Goal: Information Seeking & Learning: Find specific fact

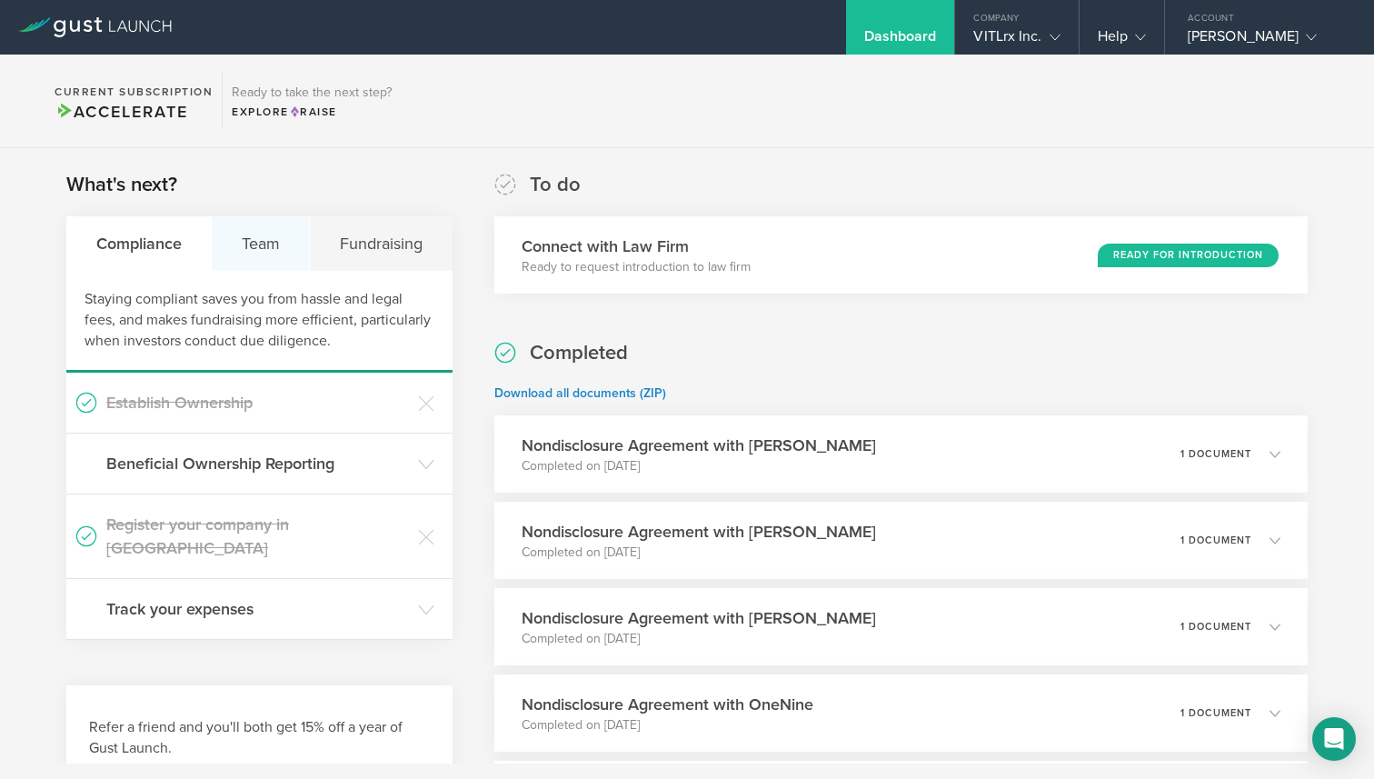
click at [253, 248] on div "Team" at bounding box center [261, 243] width 98 height 55
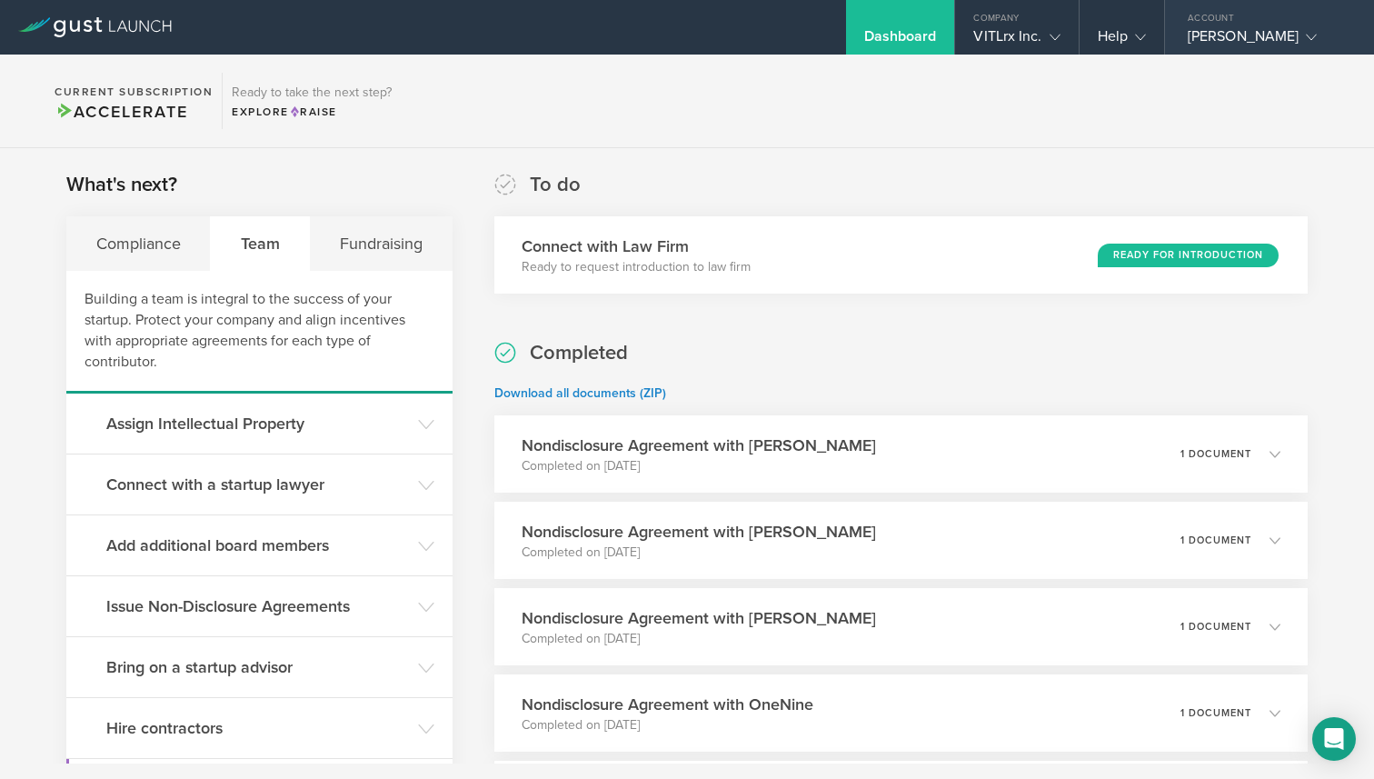
click at [1232, 42] on div "[PERSON_NAME]" at bounding box center [1265, 40] width 154 height 27
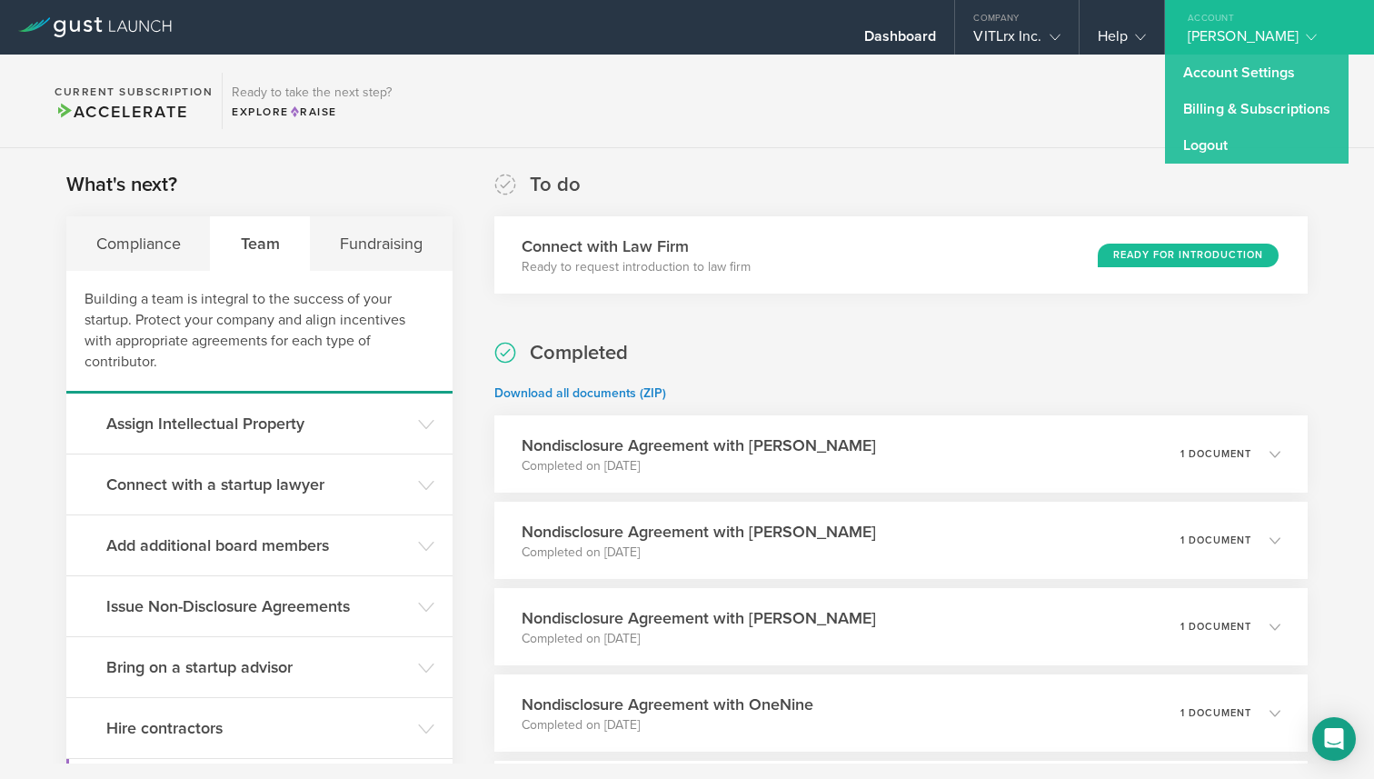
click at [992, 126] on section "Current Subscription Accelerate Ready to take the next step? Explore Raise" at bounding box center [687, 102] width 1374 height 94
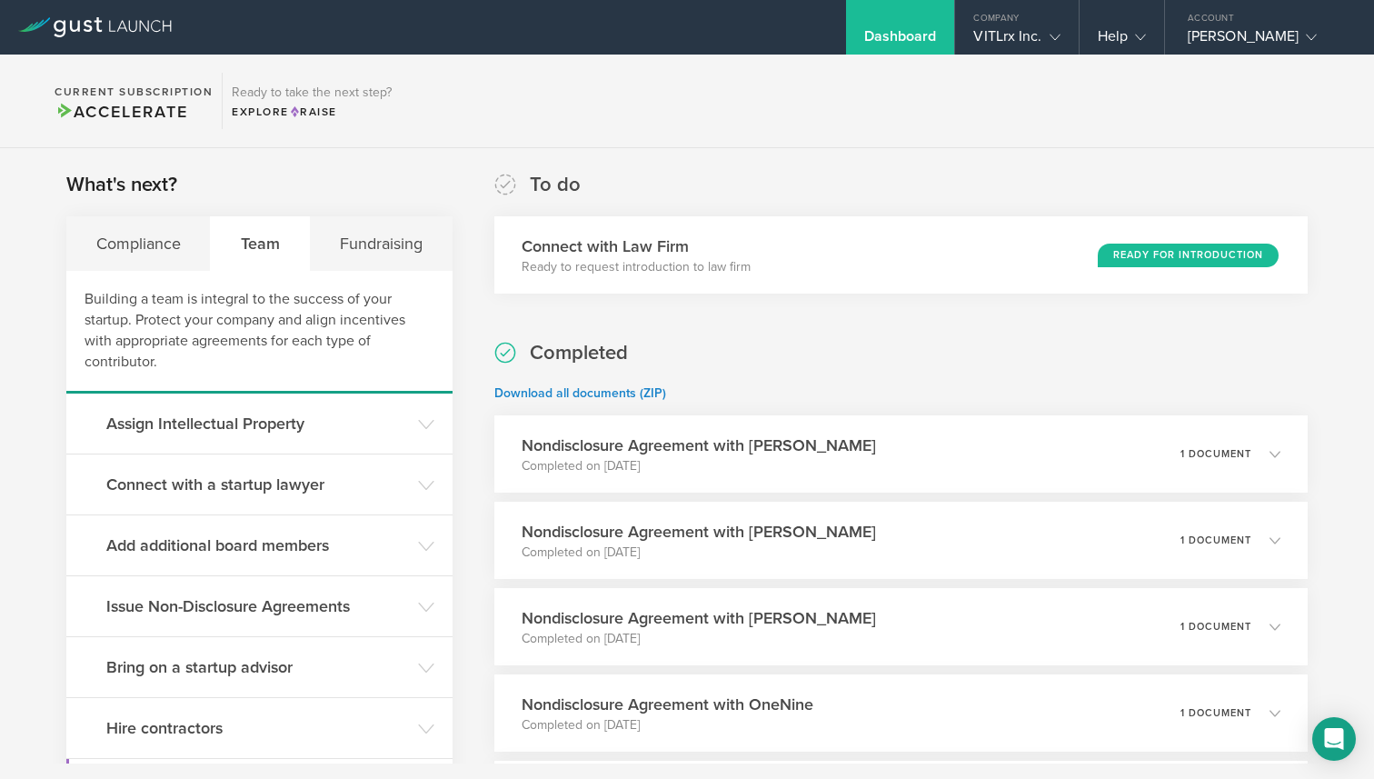
click at [898, 28] on div "Dashboard" at bounding box center [900, 40] width 73 height 27
click at [384, 254] on div "Fundraising" at bounding box center [381, 243] width 142 height 55
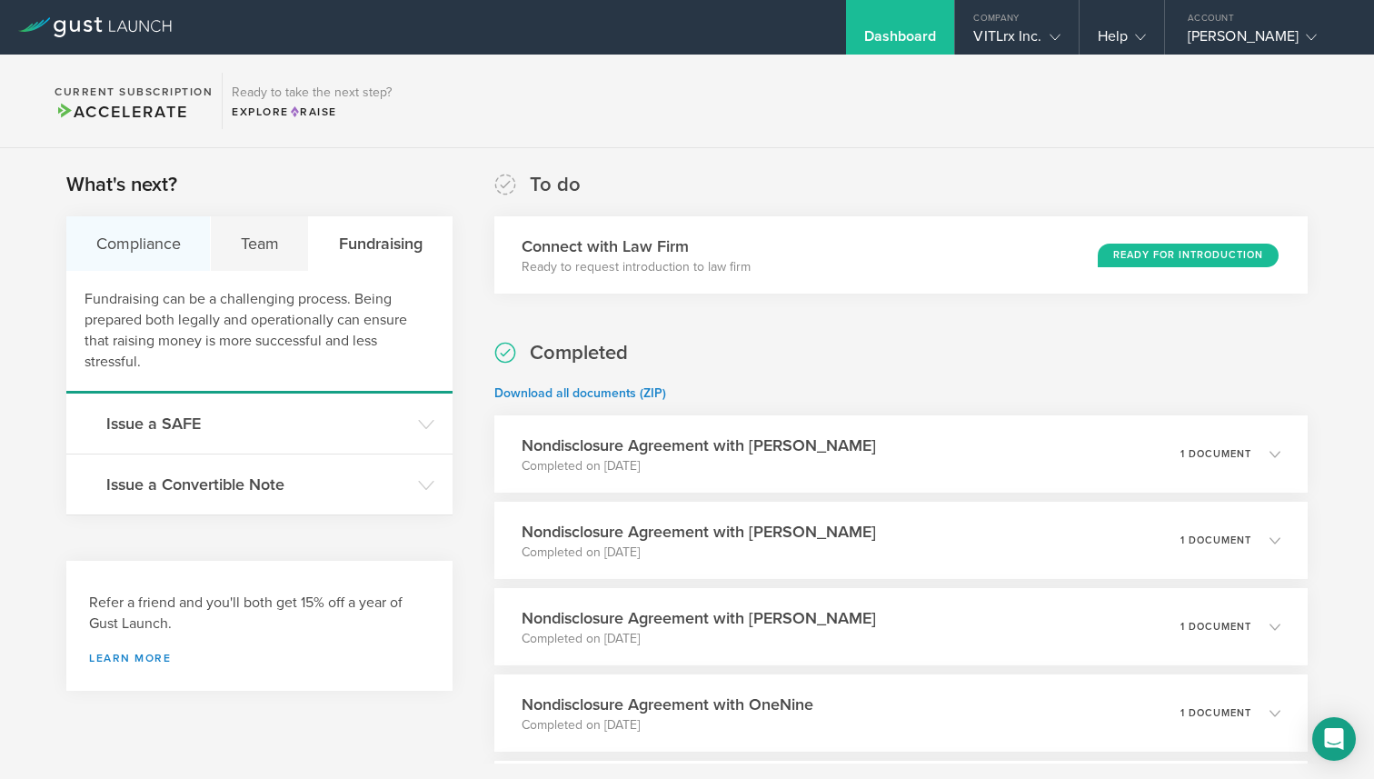
click at [151, 241] on div "Compliance" at bounding box center [138, 243] width 145 height 55
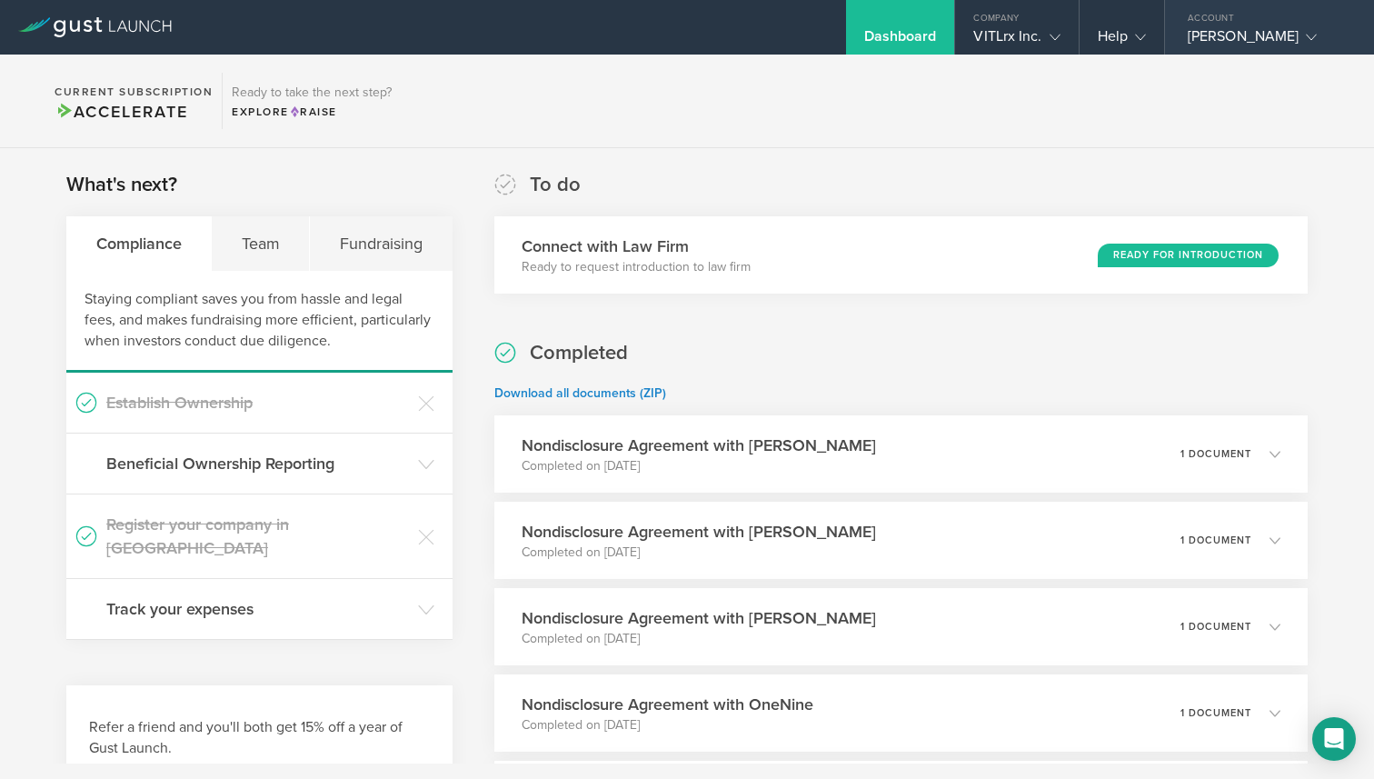
click at [1255, 32] on div "[PERSON_NAME]" at bounding box center [1265, 40] width 154 height 27
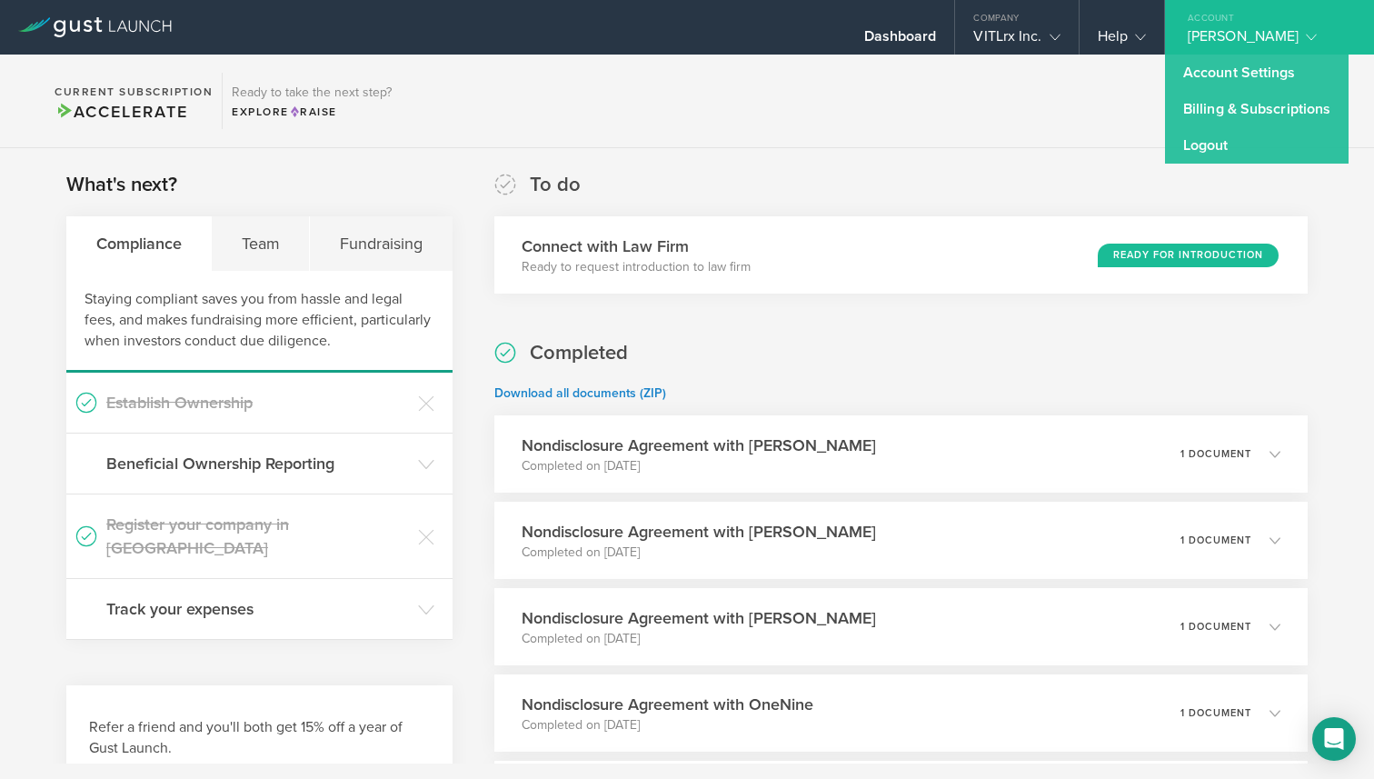
click at [1043, 63] on section "Current Subscription Accelerate Ready to take the next step? Explore Raise" at bounding box center [687, 102] width 1374 height 94
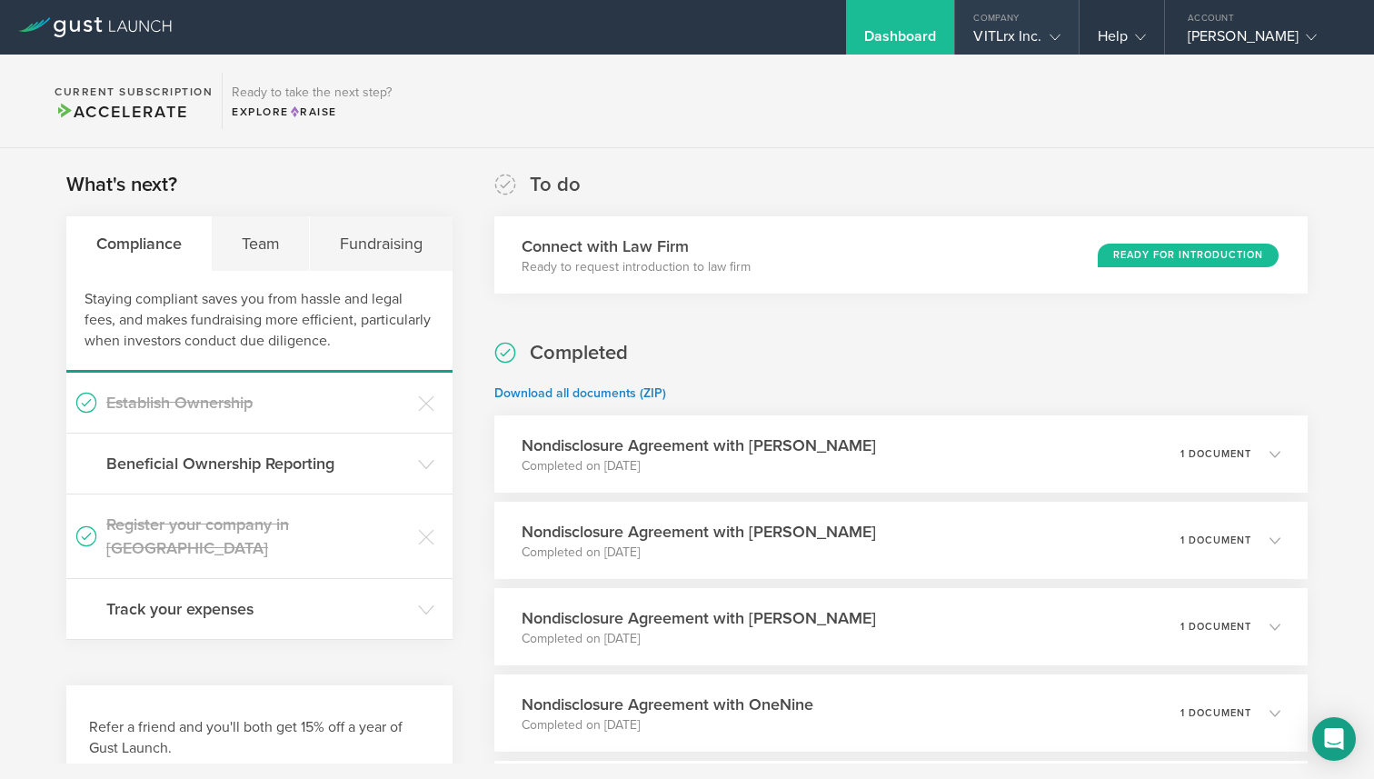
click at [1036, 24] on div "Company" at bounding box center [1016, 13] width 123 height 27
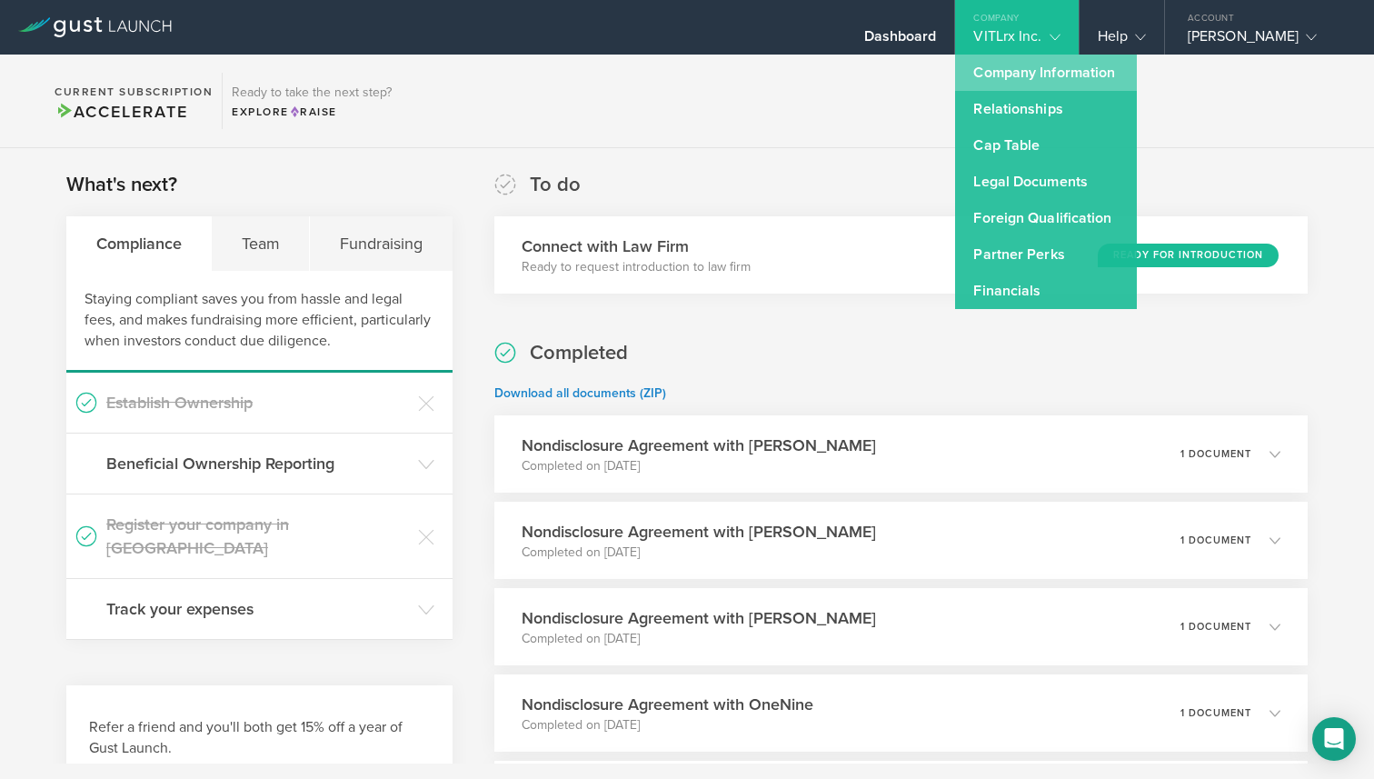
click at [1028, 76] on link "Company Information" at bounding box center [1046, 73] width 182 height 36
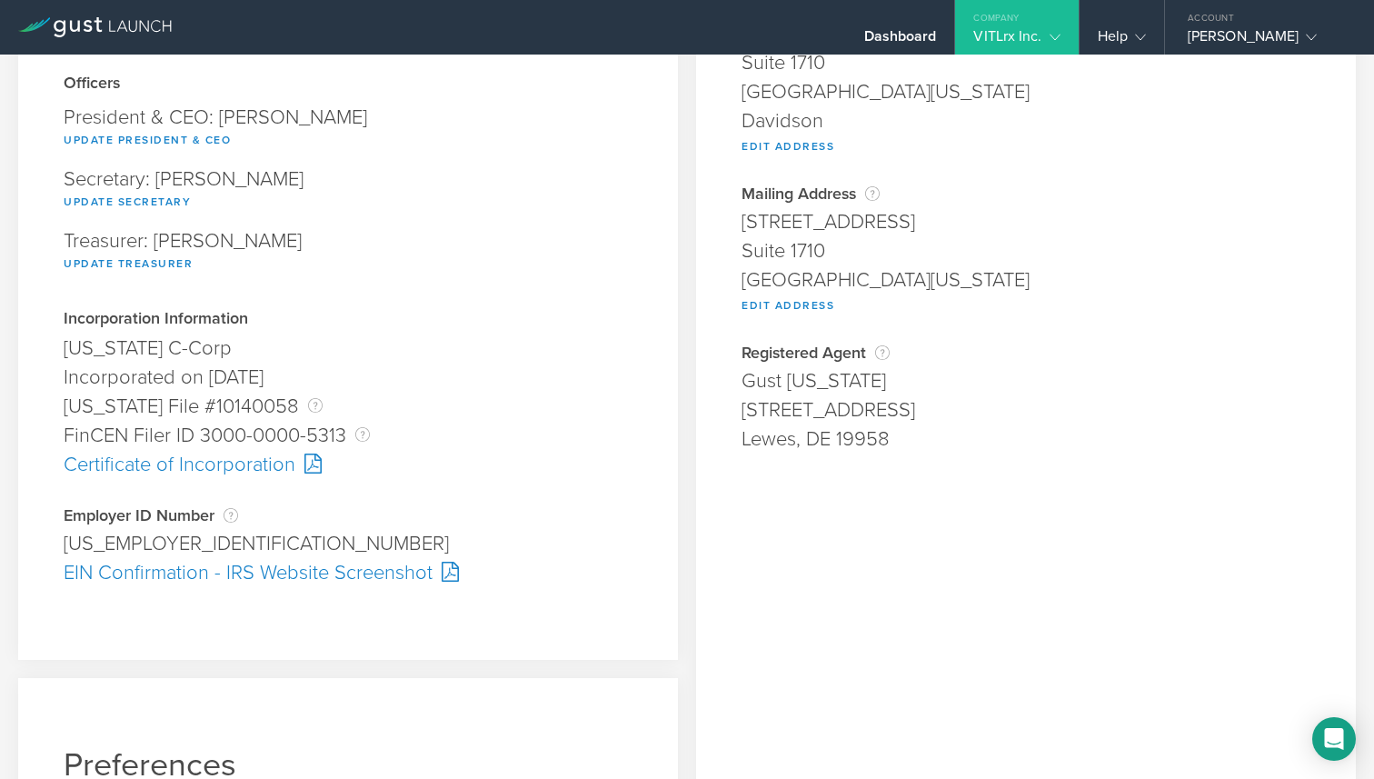
scroll to position [230, 0]
click at [217, 463] on div "Certificate of Incorporation" at bounding box center [348, 462] width 569 height 29
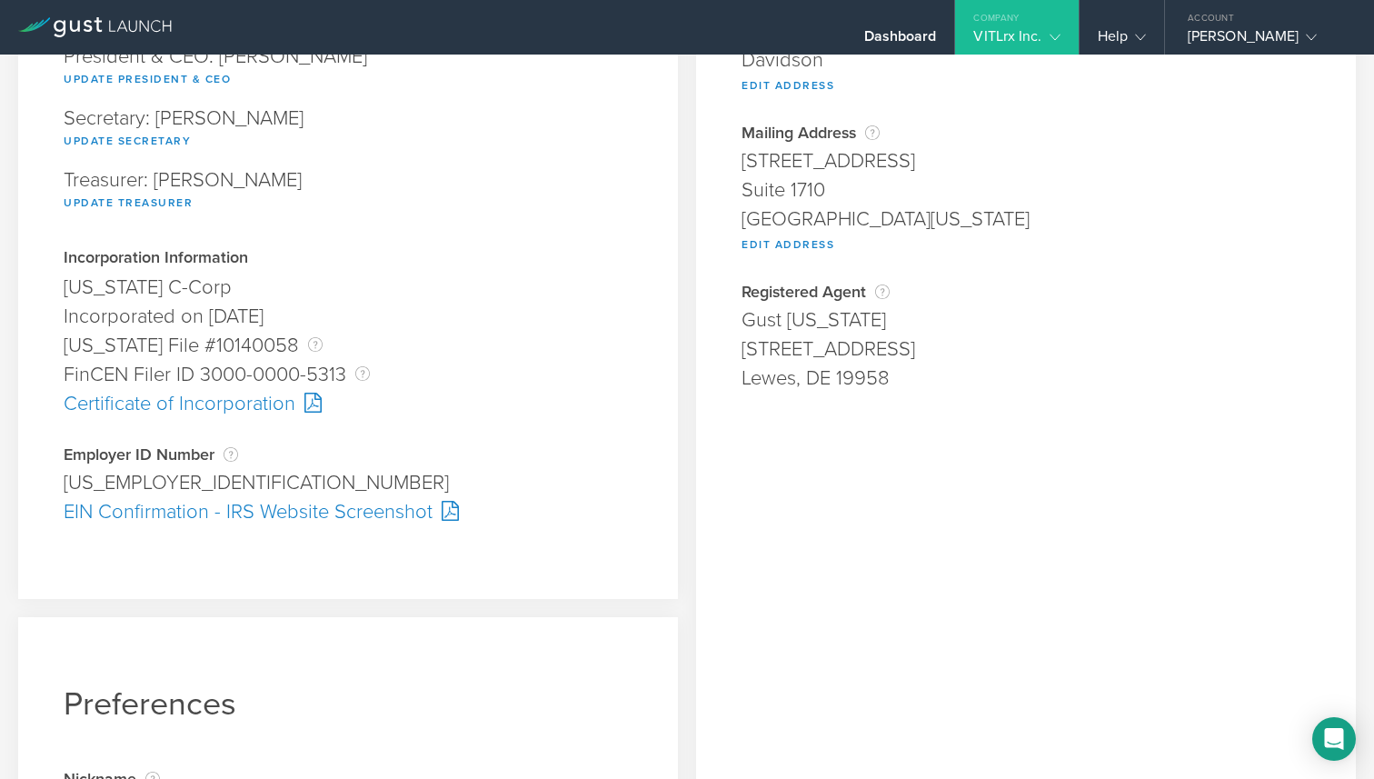
scroll to position [293, 0]
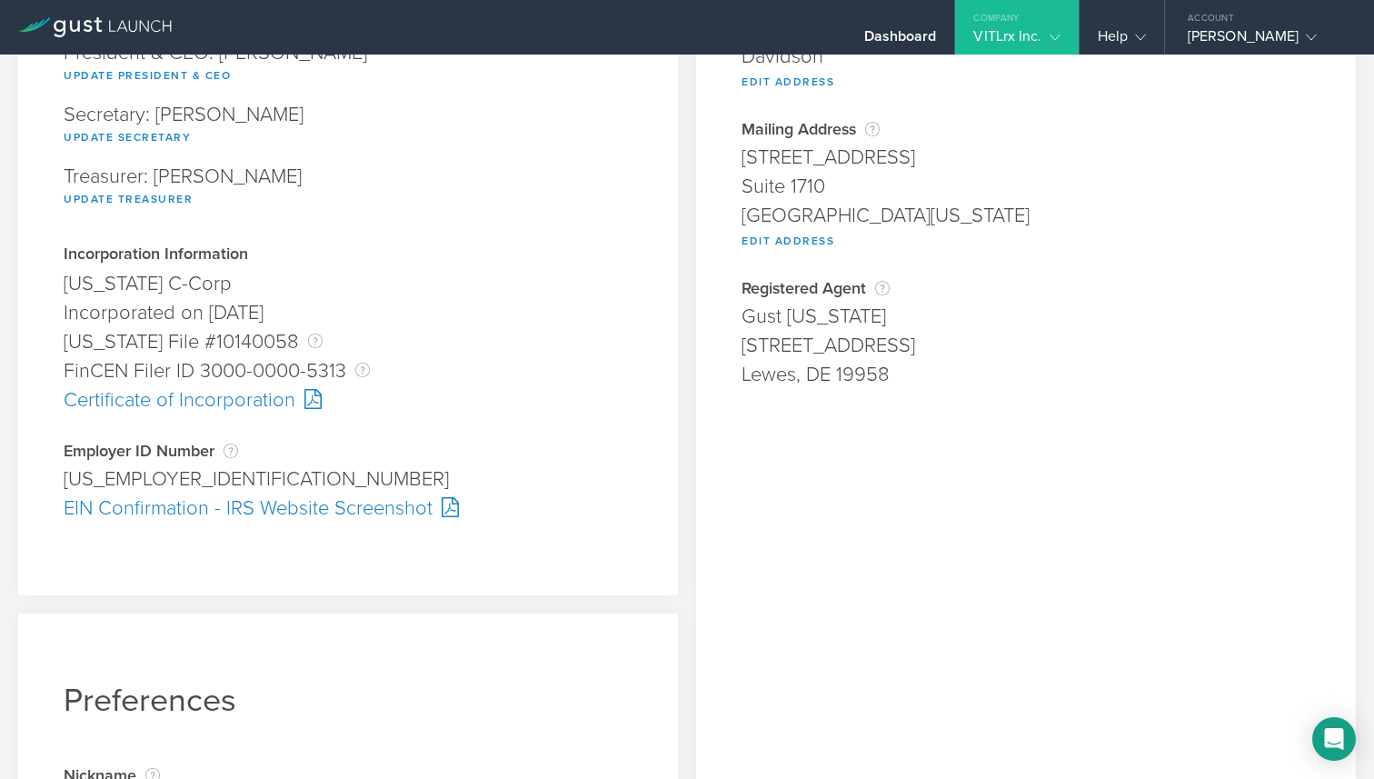
click at [311, 542] on div "Employer ID Number The Employer Identification Number (EIN), also called a Fede…" at bounding box center [348, 496] width 569 height 108
click at [286, 509] on div "EIN Confirmation - IRS Website Screenshot" at bounding box center [348, 507] width 569 height 29
